Goal: Task Accomplishment & Management: Use online tool/utility

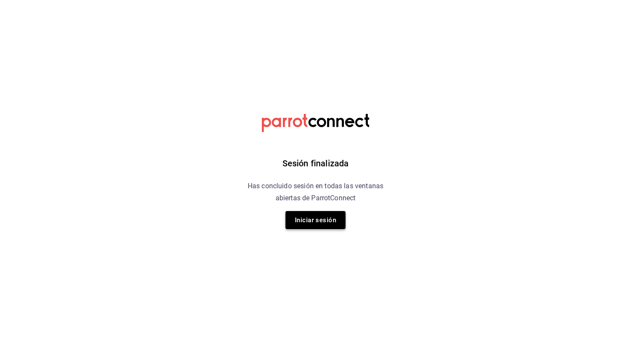
click at [325, 218] on button "Iniciar sesión" at bounding box center [315, 220] width 60 height 18
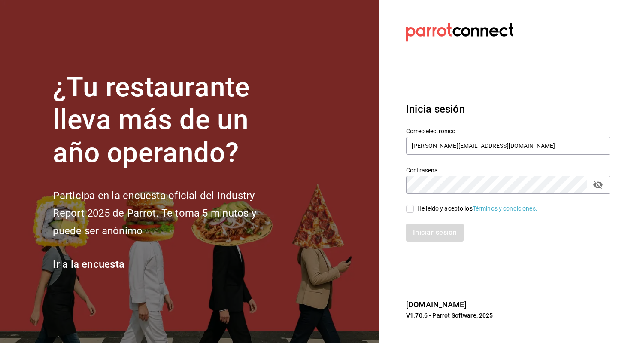
click at [407, 207] on input "He leído y acepto los Términos y condiciones." at bounding box center [410, 209] width 8 height 8
checkbox input "true"
click at [416, 234] on button "Iniciar sesión" at bounding box center [435, 232] width 58 height 18
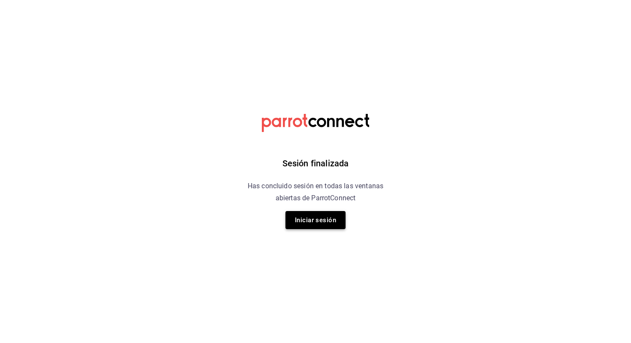
click at [336, 225] on button "Iniciar sesión" at bounding box center [315, 220] width 60 height 18
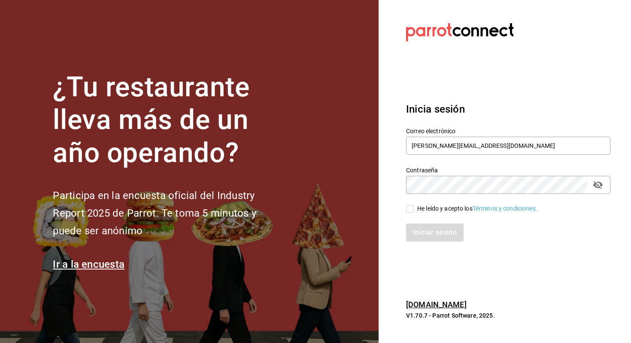
click at [413, 209] on input "He leído y acepto los Términos y condiciones." at bounding box center [410, 209] width 8 height 8
checkbox input "true"
click at [419, 229] on button "Iniciar sesión" at bounding box center [435, 232] width 58 height 18
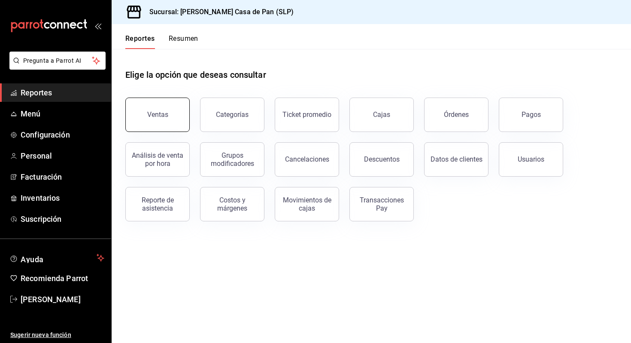
click at [143, 113] on button "Ventas" at bounding box center [157, 114] width 64 height 34
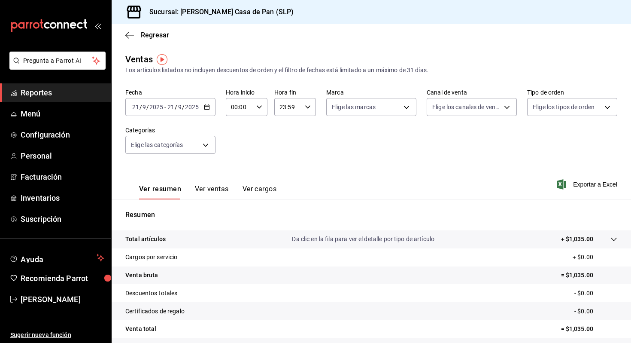
click at [205, 107] on icon "button" at bounding box center [207, 107] width 6 height 6
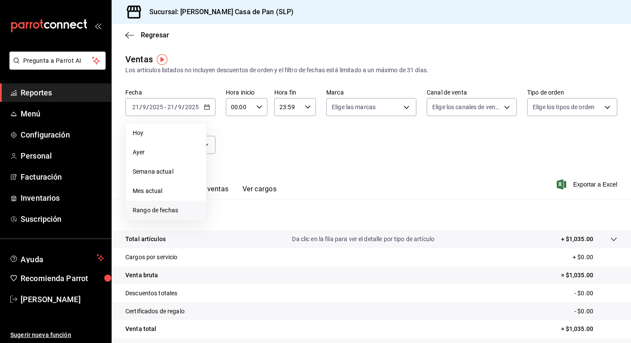
click at [164, 208] on span "Rango de fechas" at bounding box center [166, 210] width 67 height 9
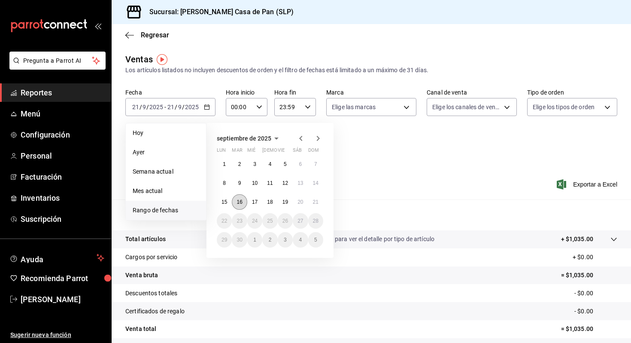
click at [243, 203] on button "16" at bounding box center [239, 201] width 15 height 15
click at [303, 203] on abbr "20" at bounding box center [301, 202] width 6 height 6
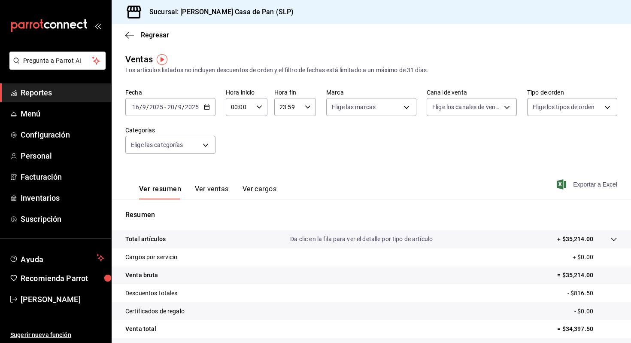
click at [589, 181] on span "Exportar a Excel" at bounding box center [588, 184] width 59 height 10
click at [212, 105] on div "2025-09-16 16 / 9 / 2025 - 2025-09-20 20 / 9 / 2025" at bounding box center [170, 107] width 90 height 18
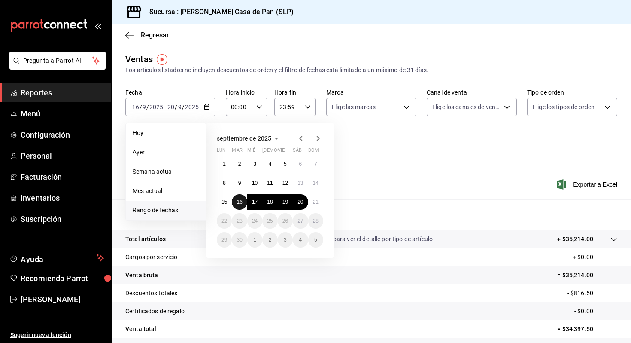
click at [240, 204] on abbr "16" at bounding box center [240, 202] width 6 height 6
click at [287, 206] on button "19" at bounding box center [285, 201] width 15 height 15
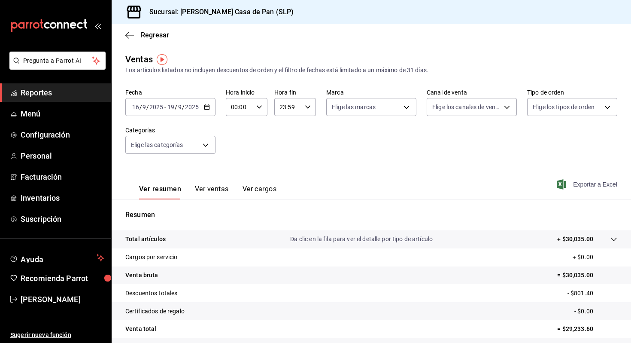
click at [590, 186] on span "Exportar a Excel" at bounding box center [588, 184] width 59 height 10
